Goal: Task Accomplishment & Management: Manage account settings

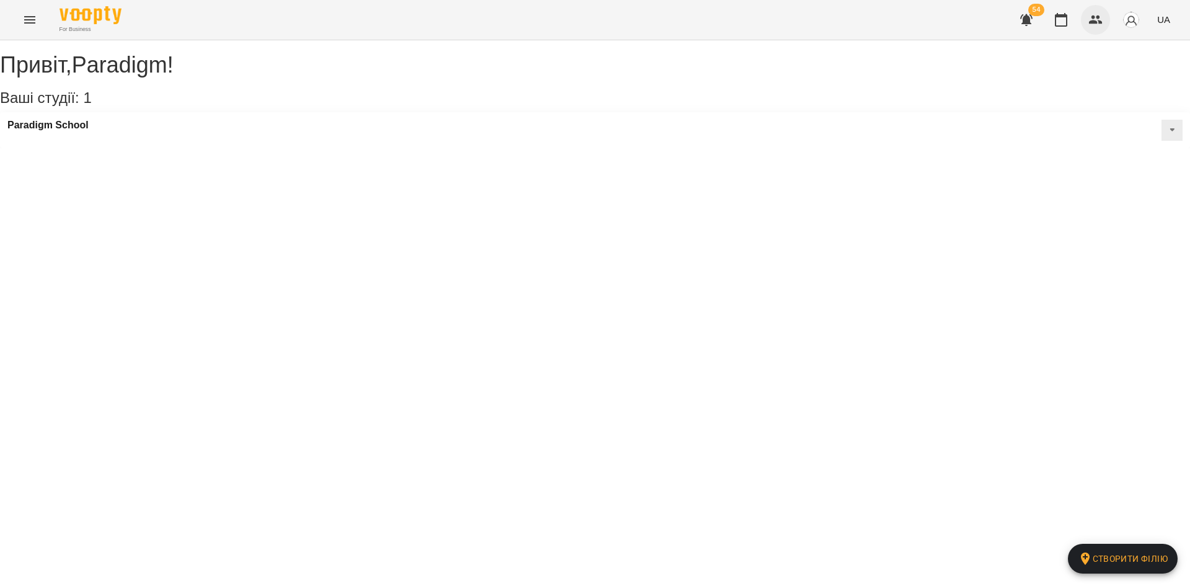
click at [1098, 28] on button "button" at bounding box center [1096, 20] width 30 height 30
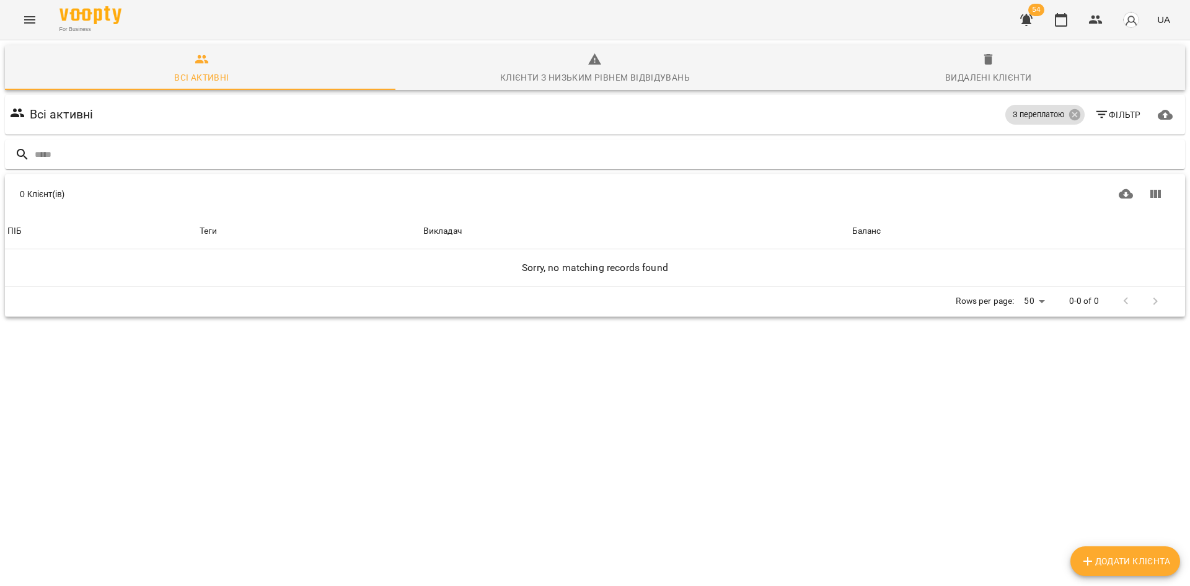
click at [282, 148] on input "text" at bounding box center [608, 154] width 1146 height 20
click at [1069, 110] on icon at bounding box center [1074, 114] width 11 height 11
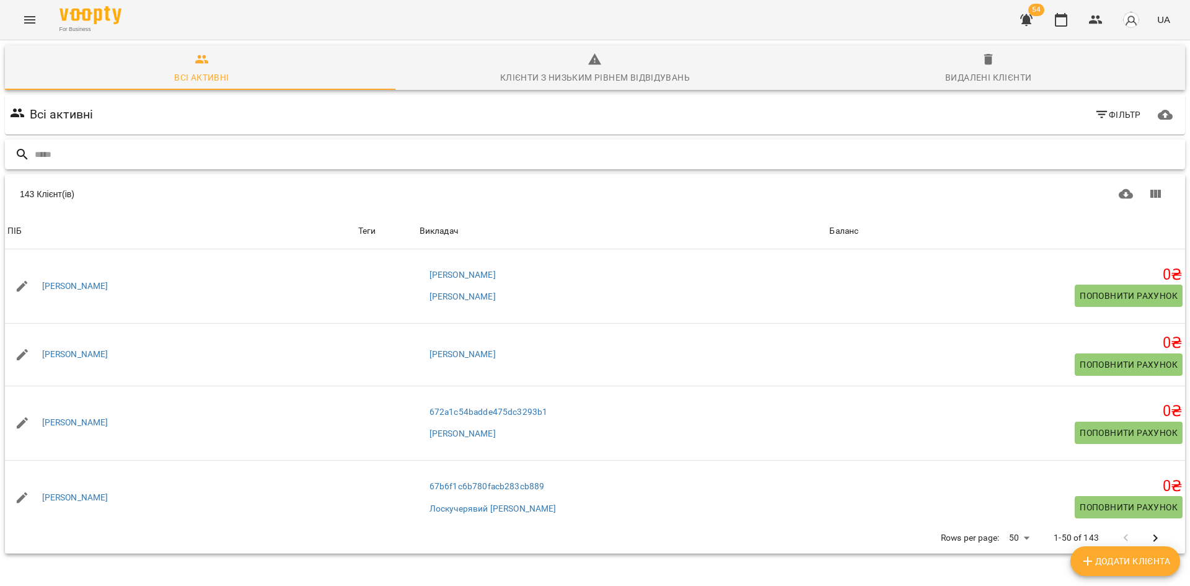
click at [800, 154] on input "text" at bounding box center [608, 154] width 1146 height 20
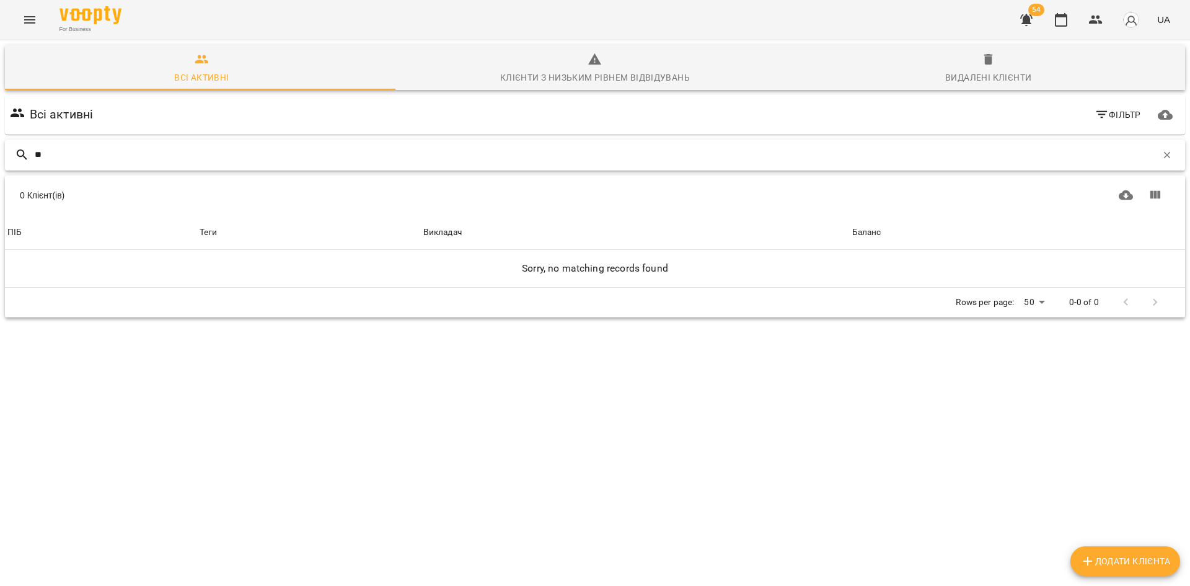
type input "*"
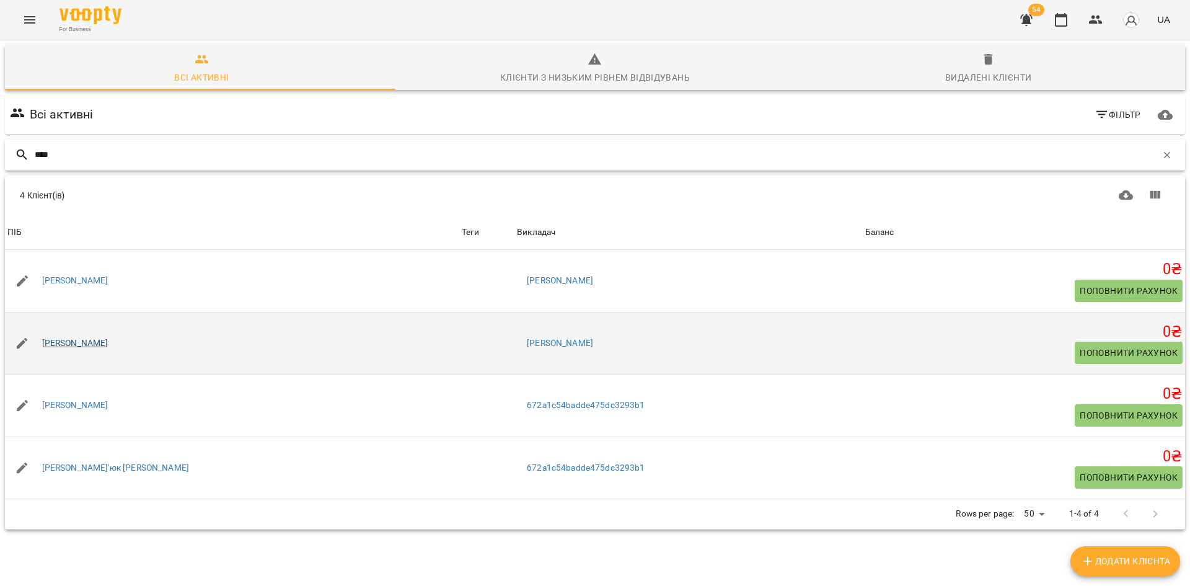
type input "****"
click at [95, 342] on link "[PERSON_NAME]" at bounding box center [75, 343] width 66 height 12
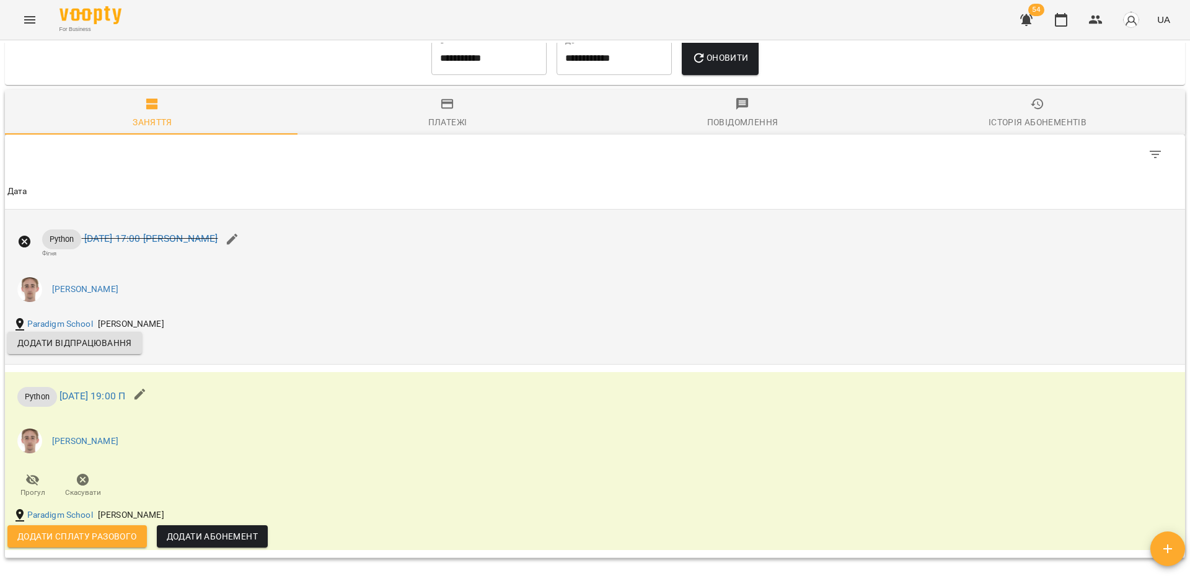
scroll to position [806, 0]
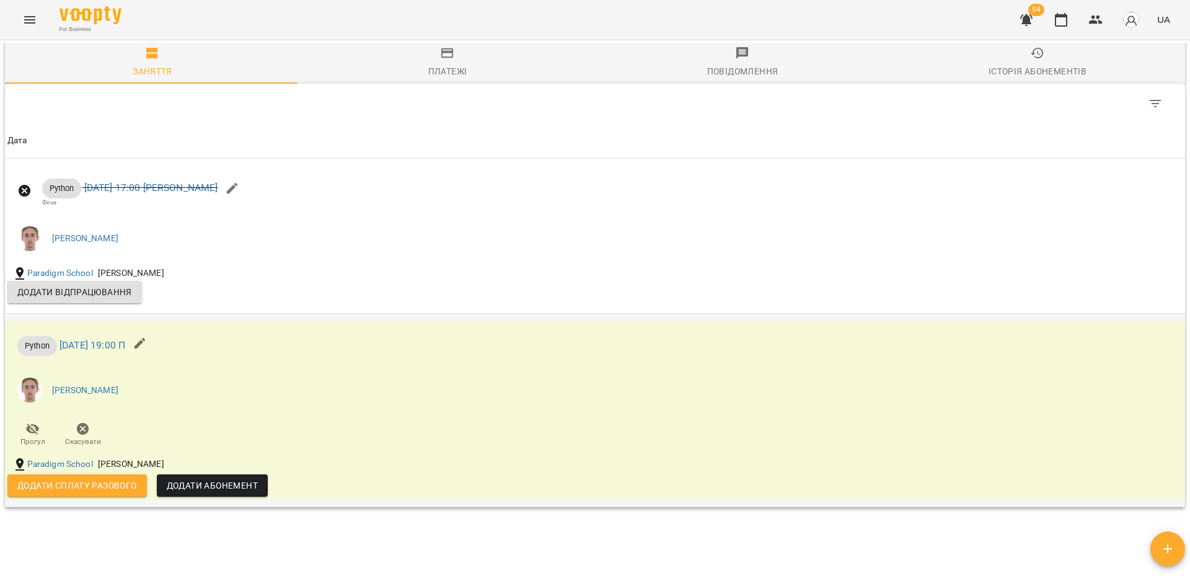
click at [146, 349] on icon "button" at bounding box center [140, 343] width 11 height 11
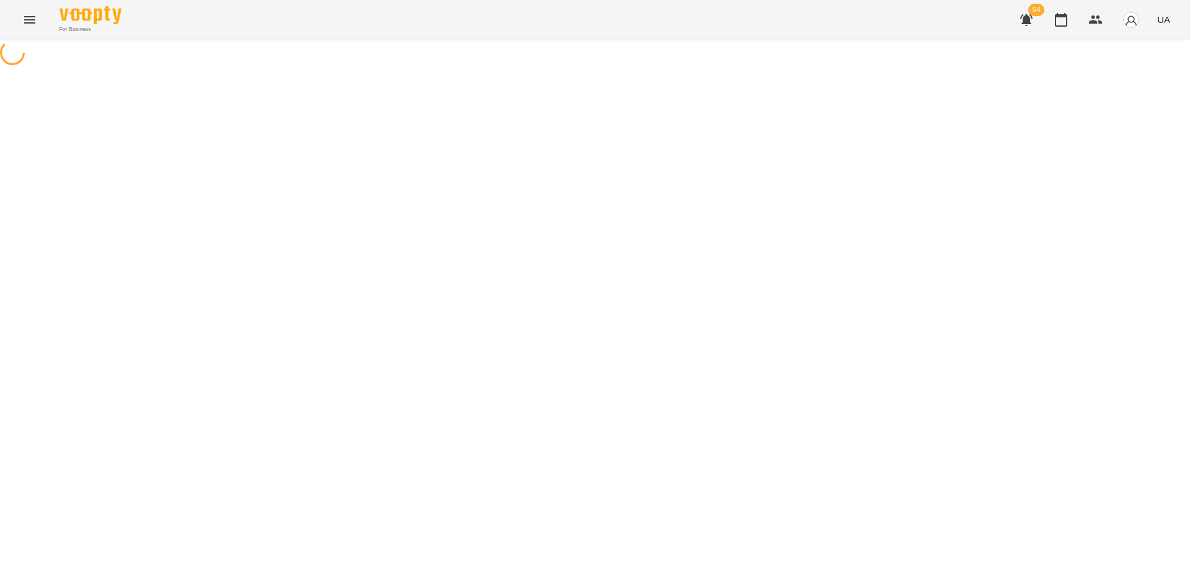
select select "******"
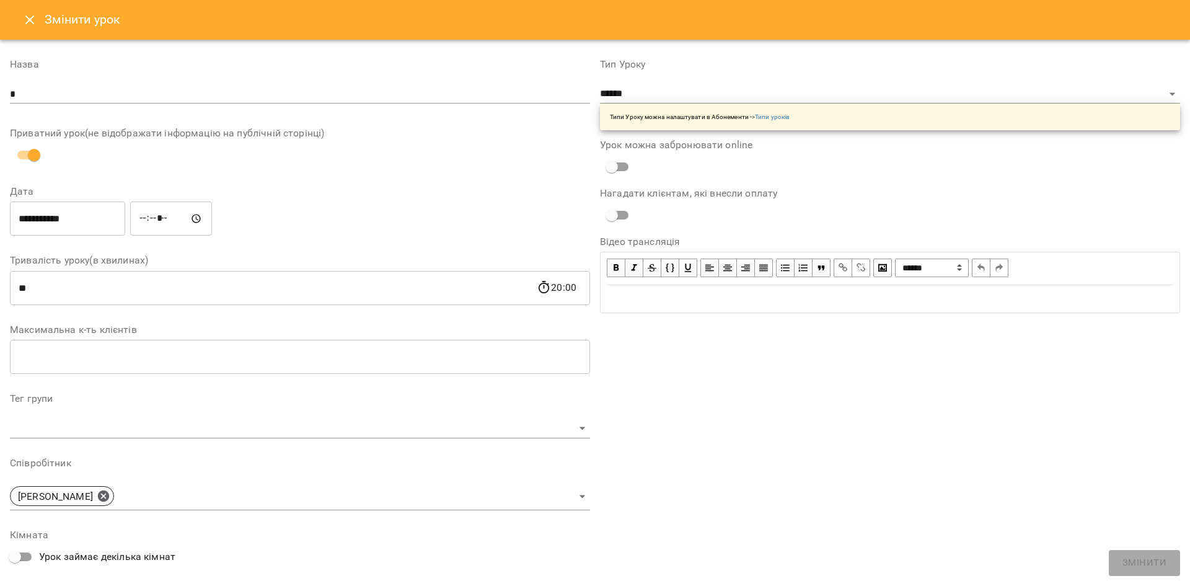
click at [27, 23] on icon "Close" at bounding box center [29, 19] width 9 height 9
